Goal: Find specific page/section: Find specific page/section

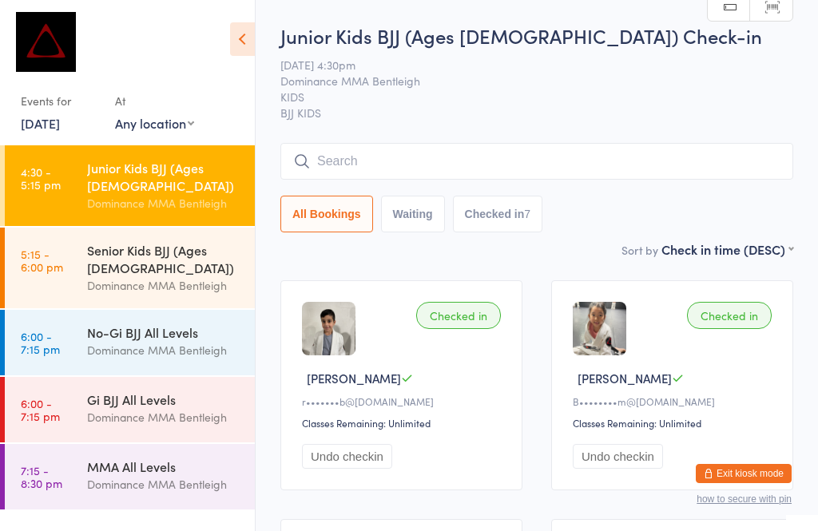
click at [740, 465] on button "Exit kiosk mode" at bounding box center [743, 473] width 96 height 19
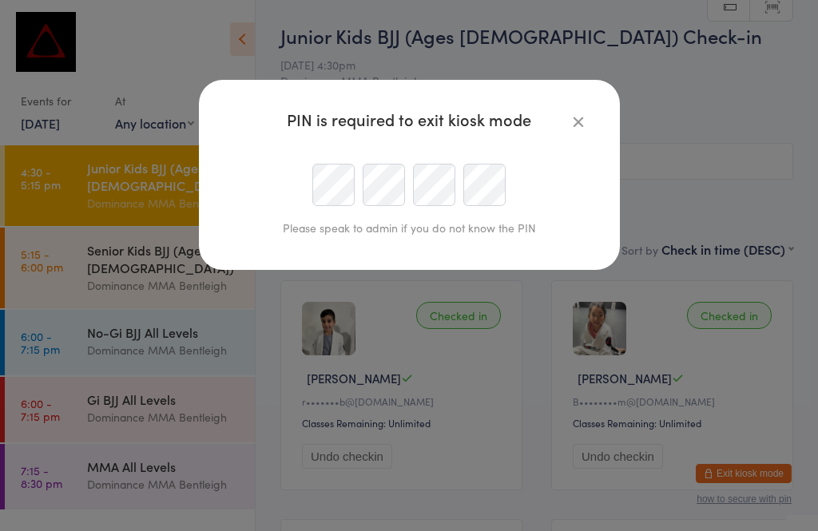
click at [569, 117] on icon "button" at bounding box center [578, 122] width 18 height 18
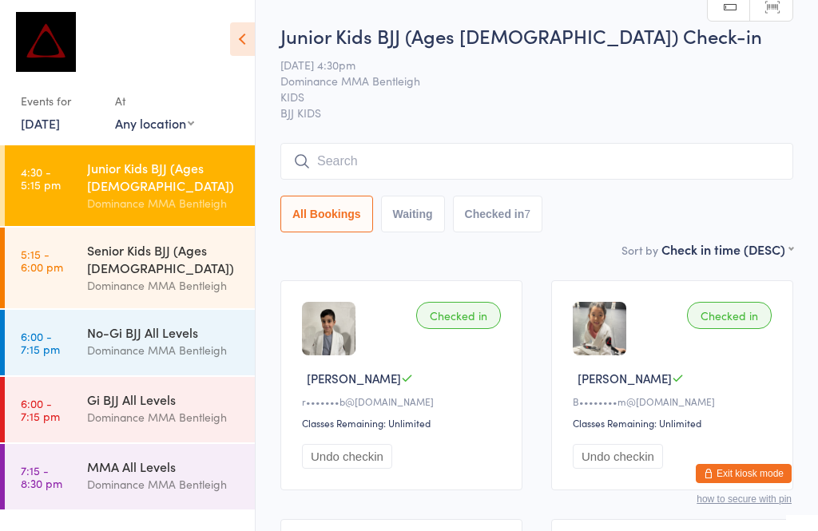
click at [734, 471] on button "Exit kiosk mode" at bounding box center [743, 473] width 96 height 19
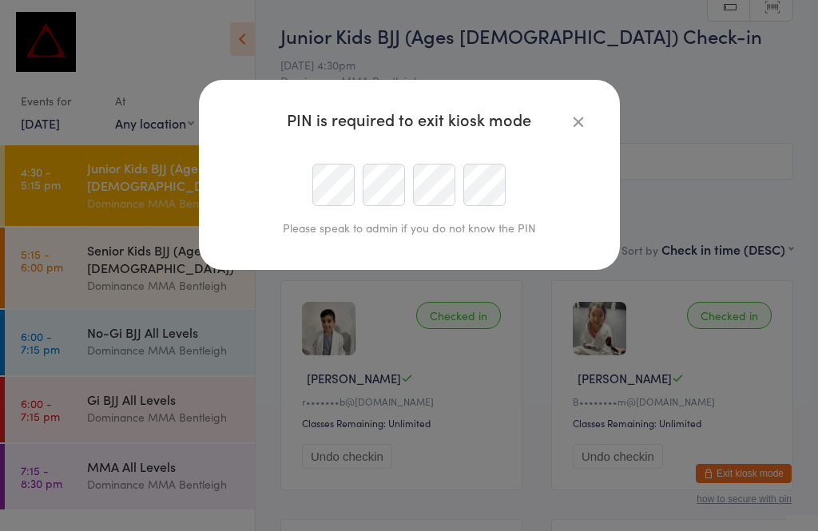
click at [575, 123] on icon "button" at bounding box center [578, 122] width 18 height 18
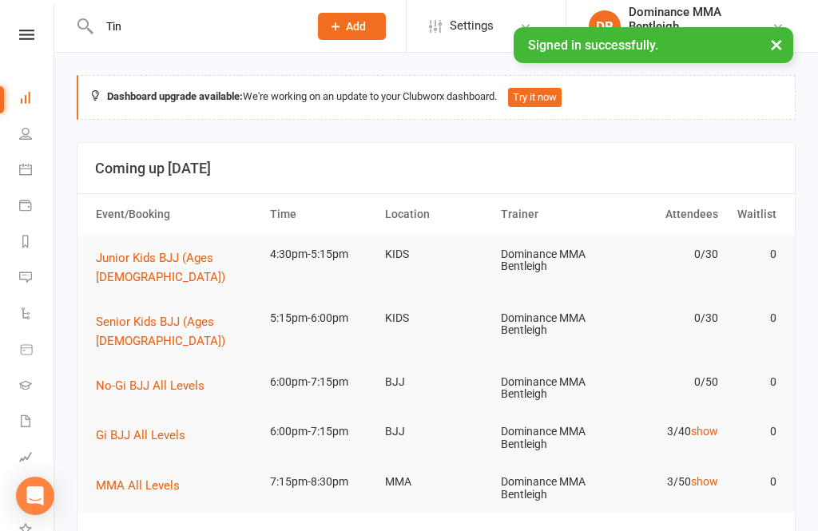
type input "[PERSON_NAME]"
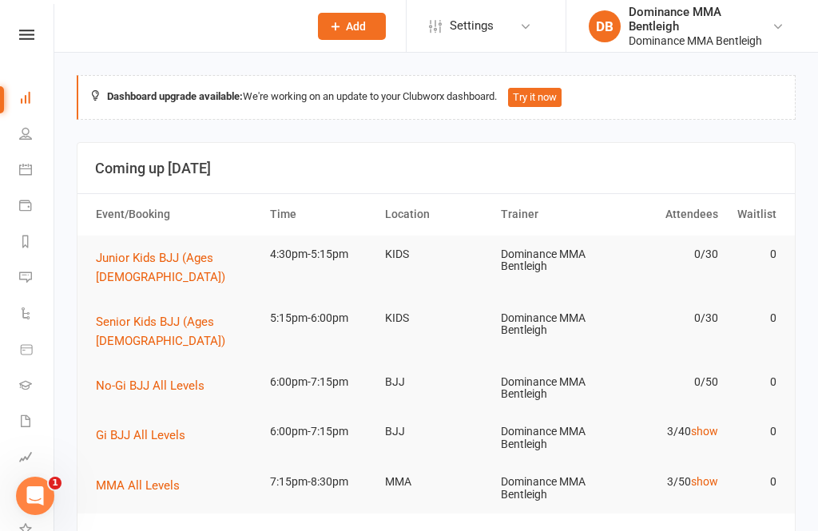
click at [248, 17] on react-component at bounding box center [148, 26] width 297 height 52
